Goal: Information Seeking & Learning: Understand process/instructions

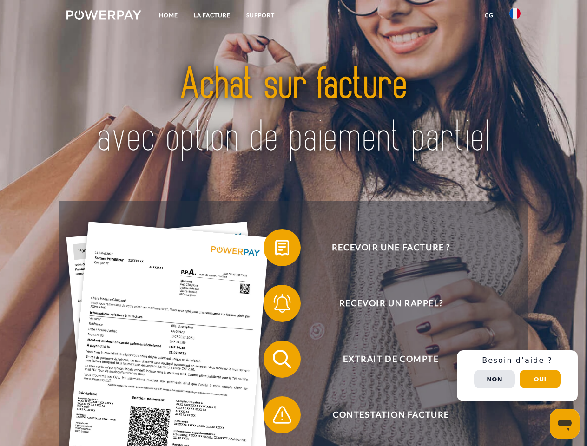
click at [104, 16] on img at bounding box center [103, 14] width 75 height 9
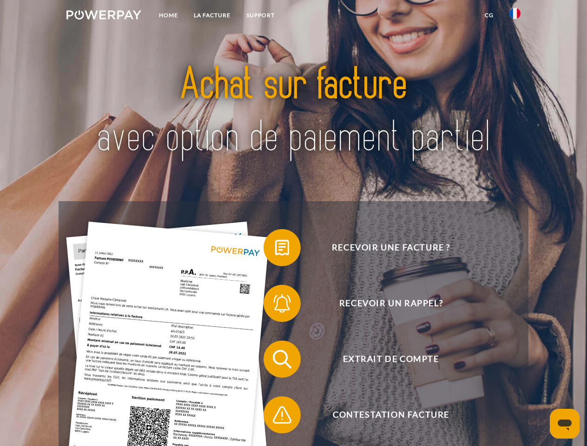
click at [515, 16] on img at bounding box center [514, 13] width 11 height 11
click at [489, 15] on link "CG" at bounding box center [488, 15] width 25 height 17
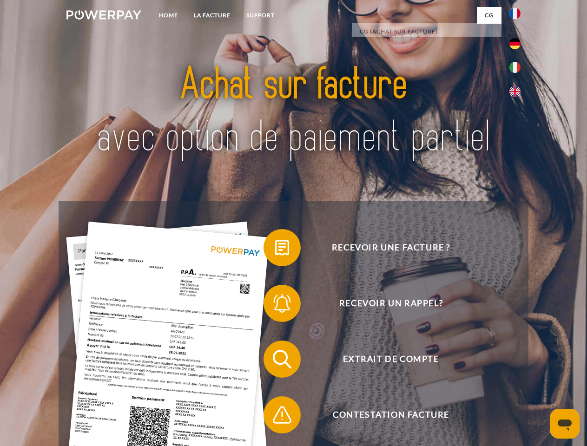
click at [275, 249] on span at bounding box center [268, 247] width 46 height 46
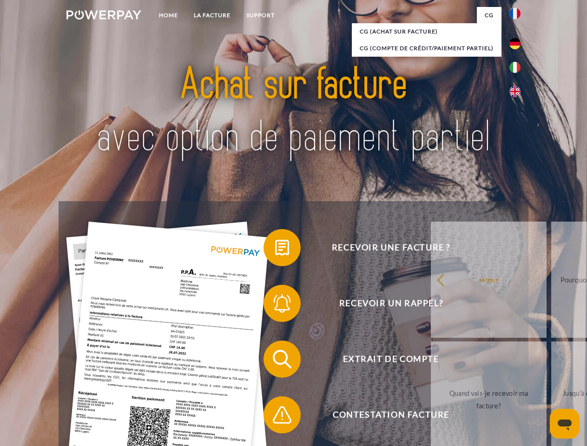
click at [275, 305] on div "Recevoir une facture ? Recevoir un rappel? Extrait de compte retour" at bounding box center [293, 387] width 469 height 372
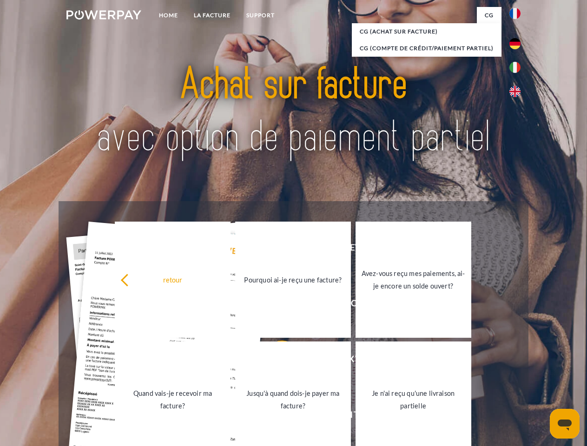
click at [275, 361] on link "Jusqu'à quand dois-je payer ma facture?" at bounding box center [293, 399] width 116 height 116
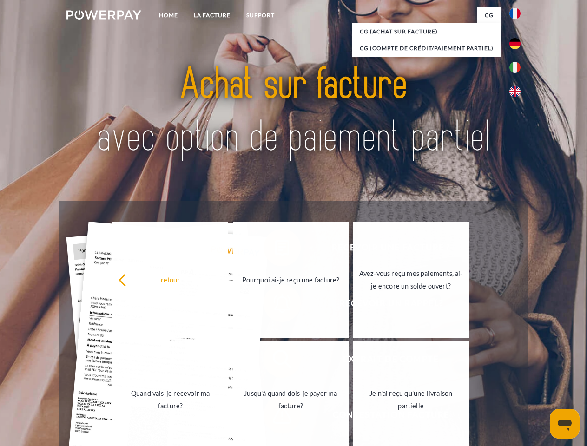
click at [275, 417] on span at bounding box center [268, 415] width 46 height 46
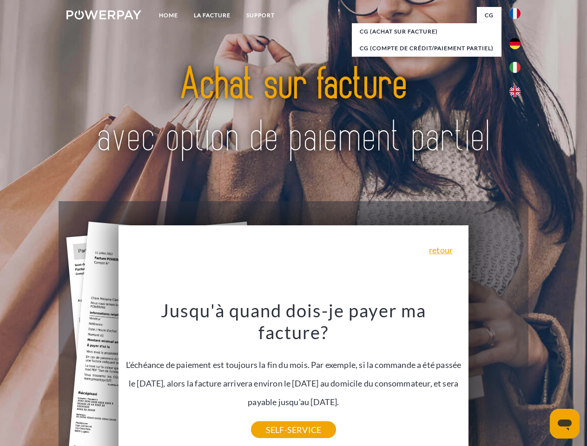
click at [517, 376] on div "Recevoir une facture ? Recevoir un rappel? Extrait de compte retour" at bounding box center [293, 387] width 469 height 372
click at [494, 378] on span "Extrait de compte" at bounding box center [391, 358] width 228 height 37
click at [540, 379] on header "Home LA FACTURE Support" at bounding box center [293, 320] width 587 height 641
